Goal: Task Accomplishment & Management: Use online tool/utility

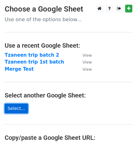
click at [19, 110] on link "Select..." at bounding box center [16, 109] width 23 height 10
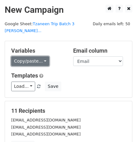
click at [37, 56] on link "Copy/paste..." at bounding box center [30, 61] width 38 height 10
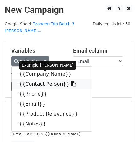
click at [41, 79] on link "{{Contact Person}}" at bounding box center [52, 84] width 80 height 10
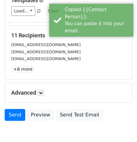
scroll to position [99, 0]
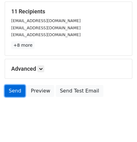
click at [19, 86] on link "Send" at bounding box center [15, 91] width 21 height 12
